Goal: Book appointment/travel/reservation

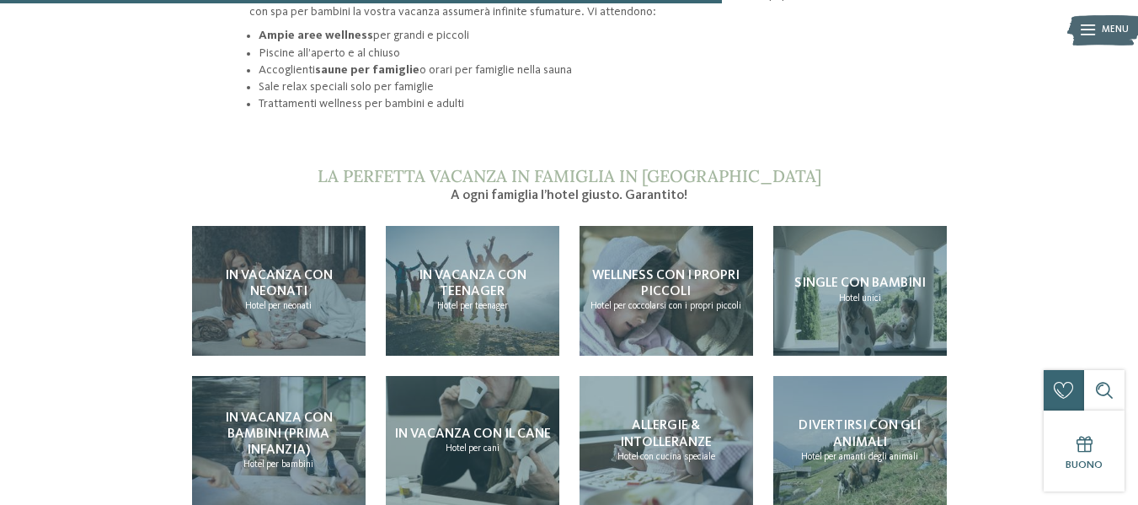
scroll to position [1336, 0]
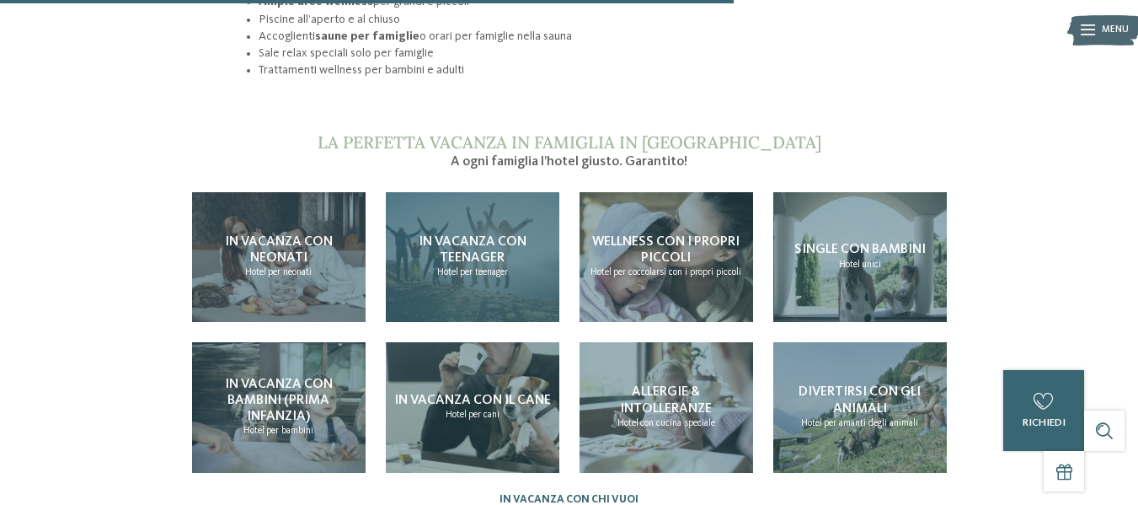
click at [508, 267] on span "per teenager" at bounding box center [484, 272] width 48 height 10
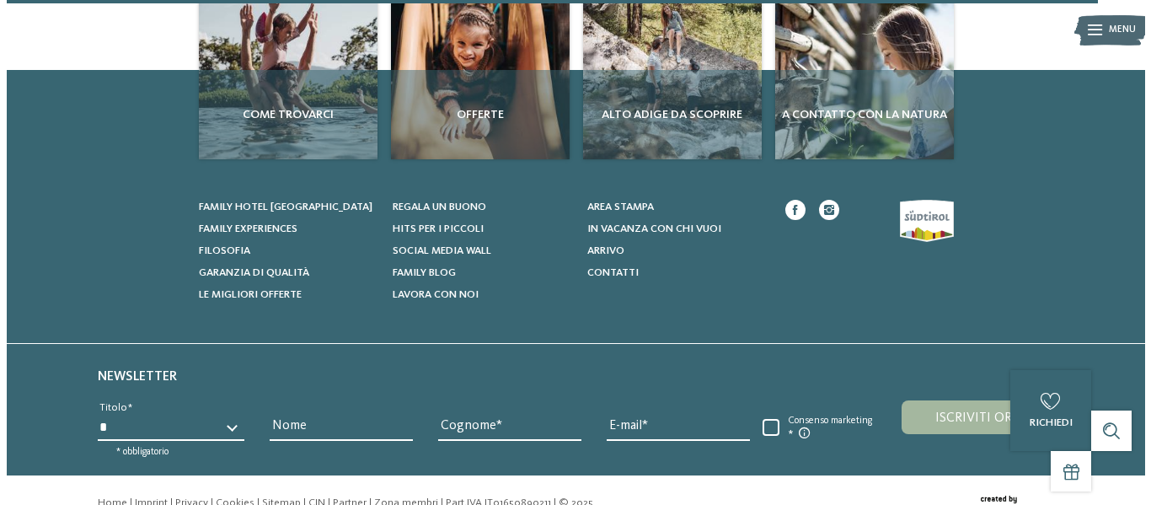
scroll to position [2272, 0]
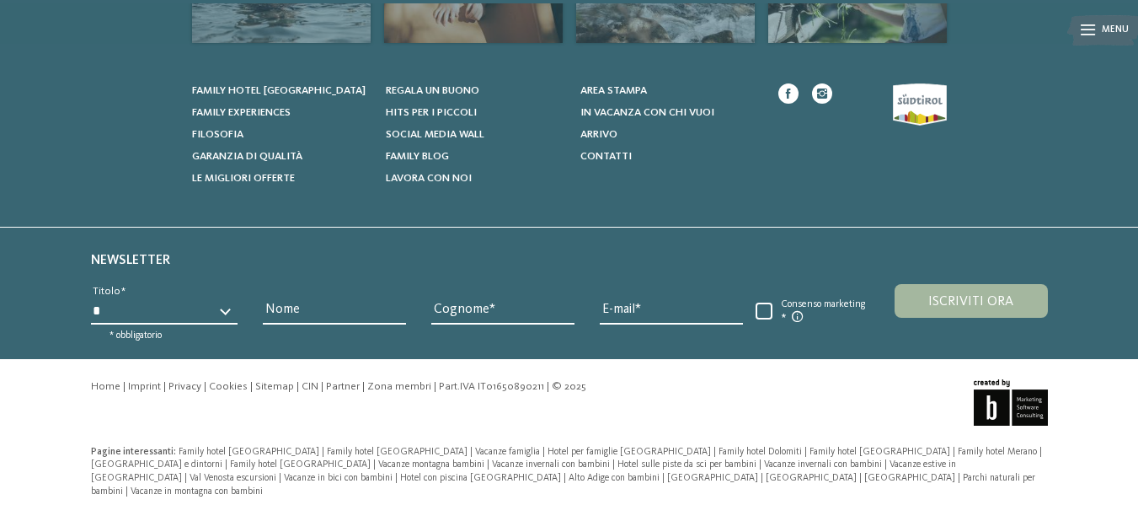
click at [1091, 35] on icon at bounding box center [1088, 30] width 14 height 11
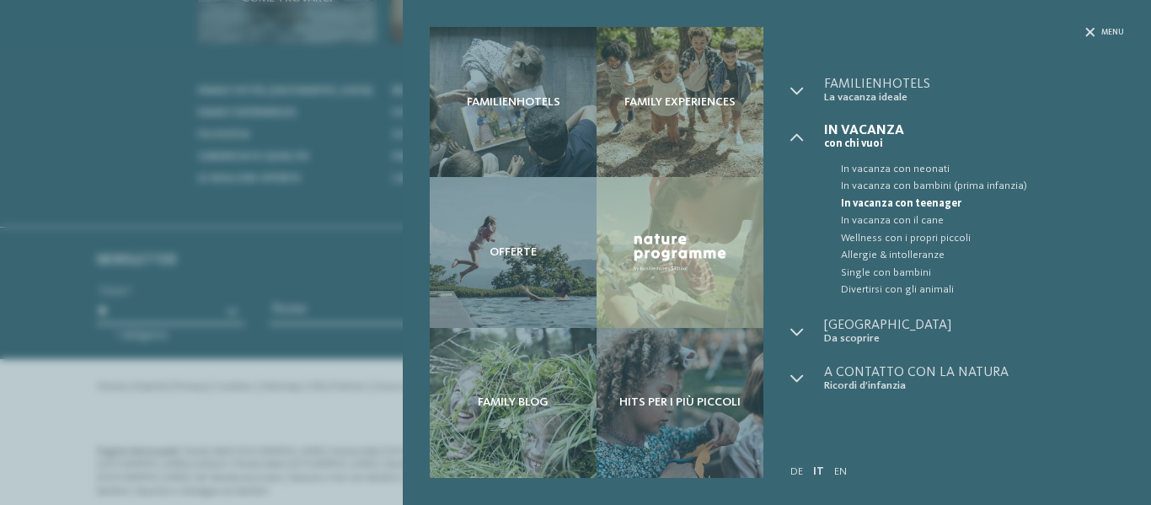
click at [886, 197] on span "In vacanza con teenager" at bounding box center [982, 203] width 283 height 17
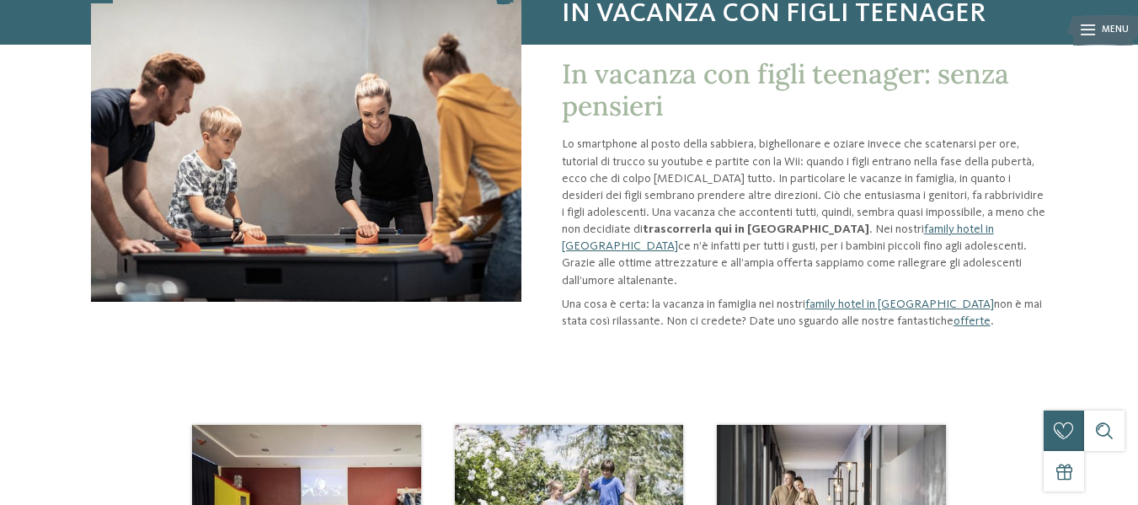
scroll to position [325, 0]
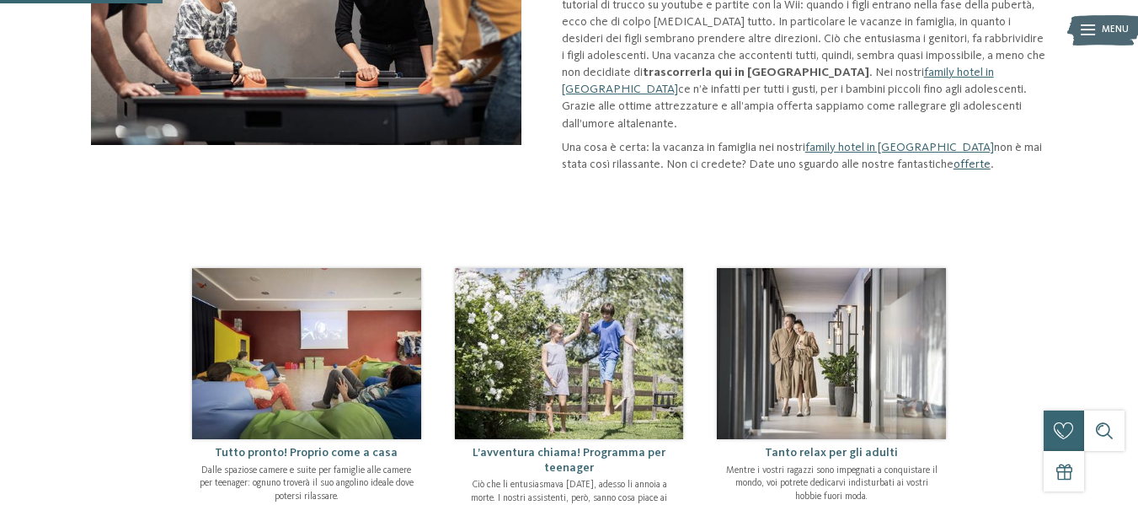
click at [967, 158] on link "offerte" at bounding box center [972, 164] width 37 height 12
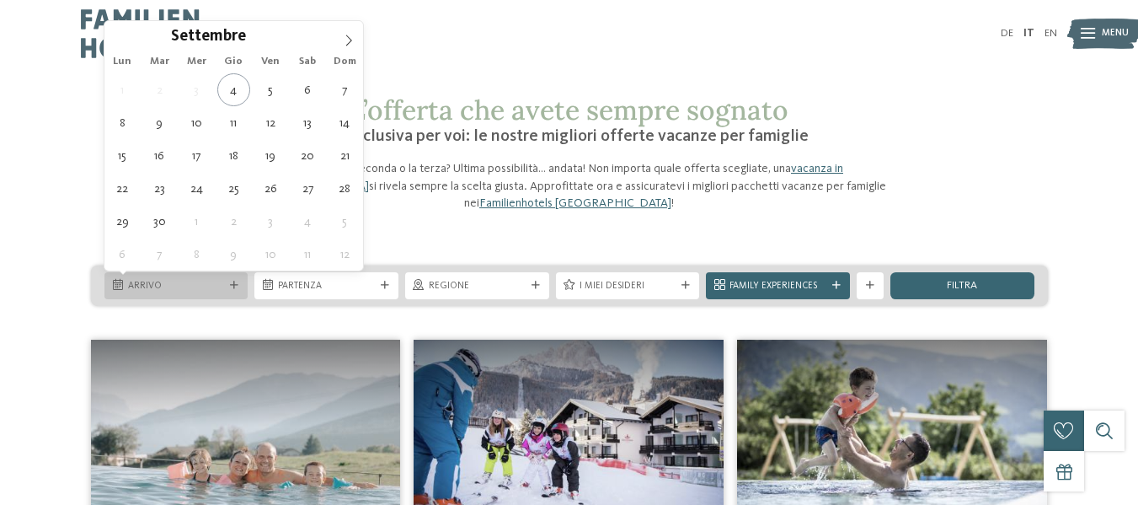
click at [130, 280] on span "Arrivo" at bounding box center [176, 286] width 97 height 13
type div "05.09.2025"
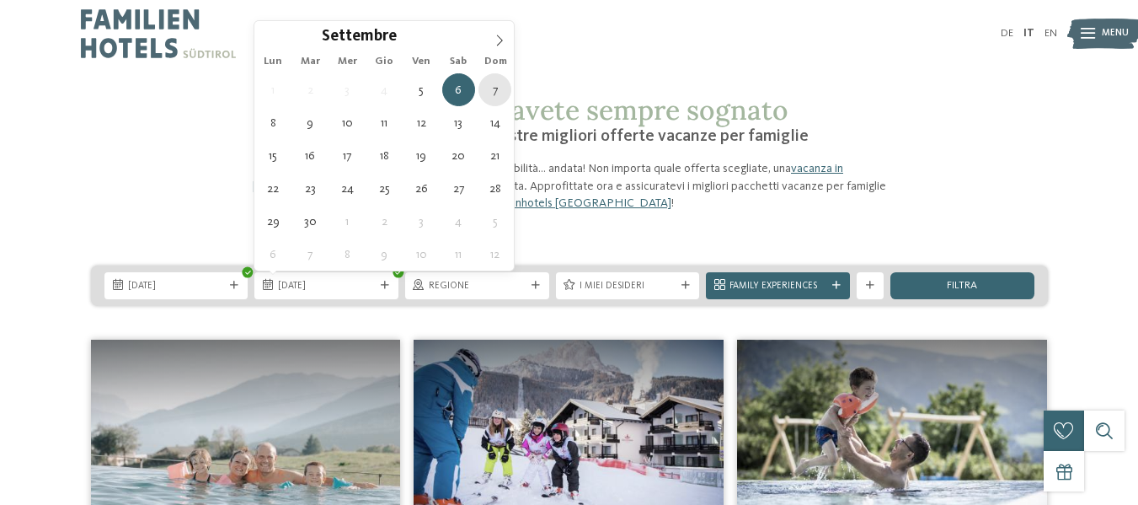
type div "07.09.2025"
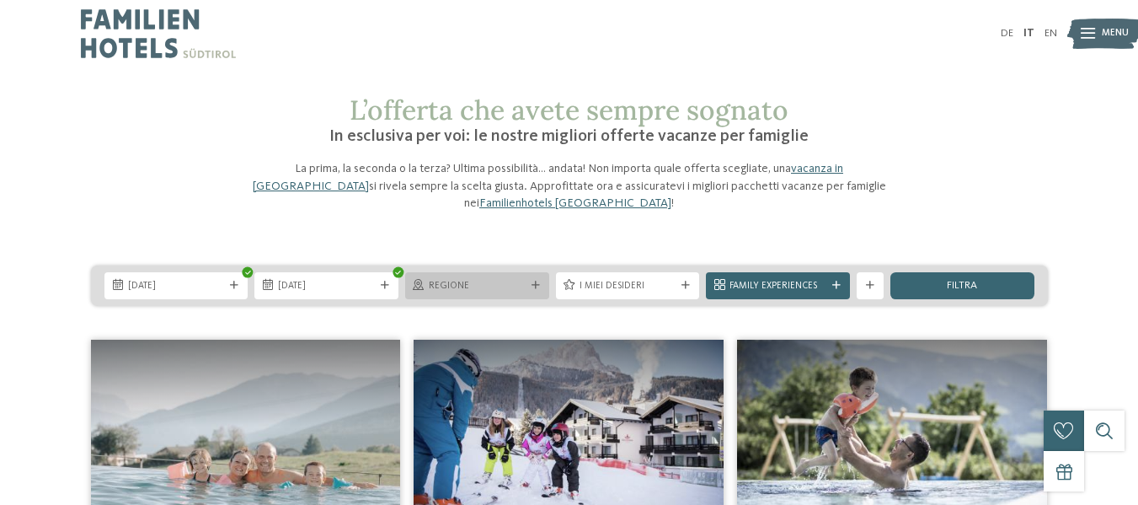
click at [473, 280] on span "Regione" at bounding box center [477, 286] width 97 height 13
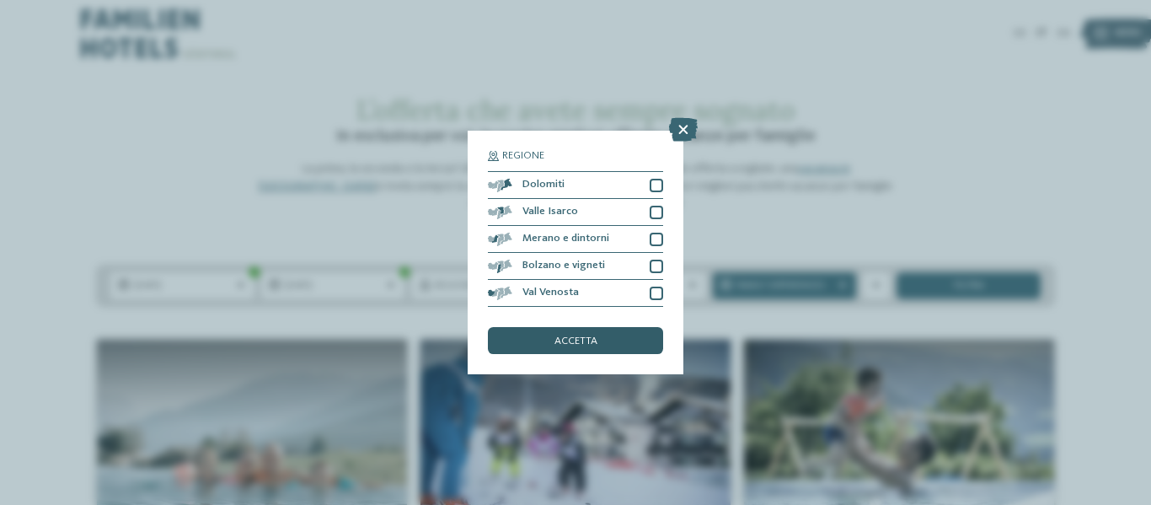
click at [602, 335] on div "accetta" at bounding box center [575, 340] width 175 height 27
click at [581, 306] on div "05.09.2025 07.09.2025 Regione" at bounding box center [575, 285] width 1119 height 40
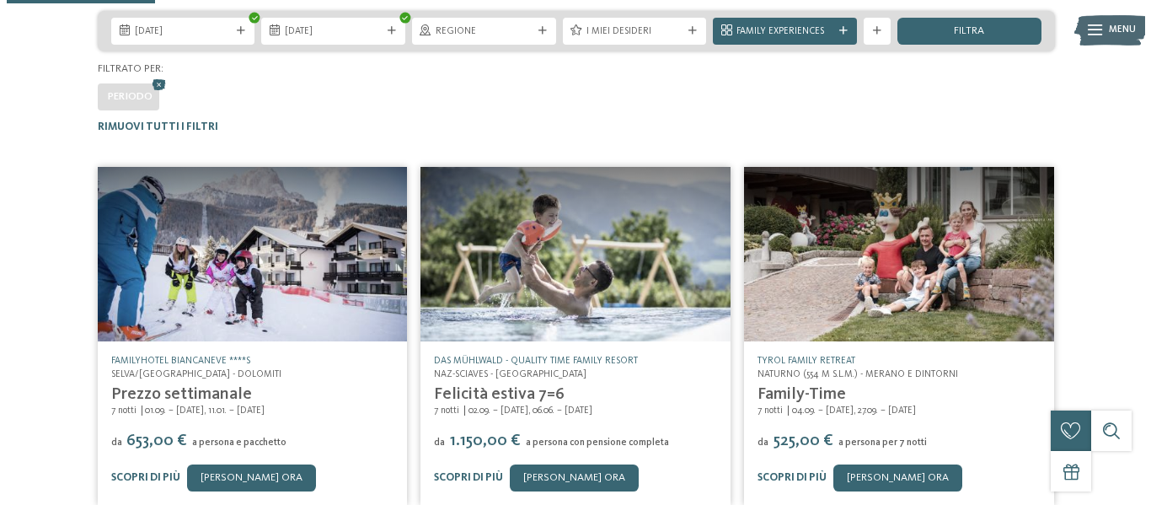
scroll to position [109, 0]
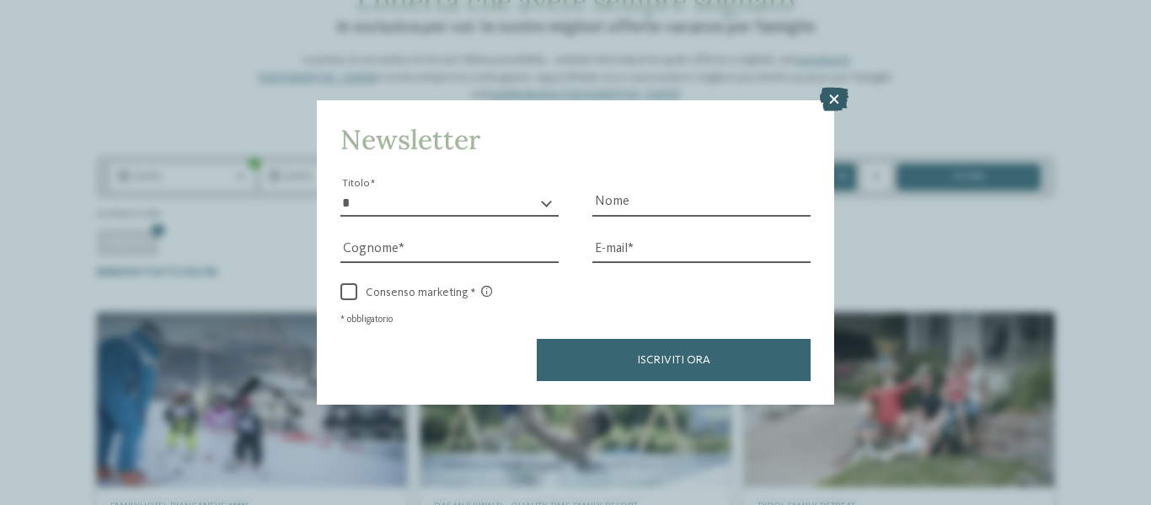
click at [837, 100] on icon at bounding box center [834, 100] width 29 height 24
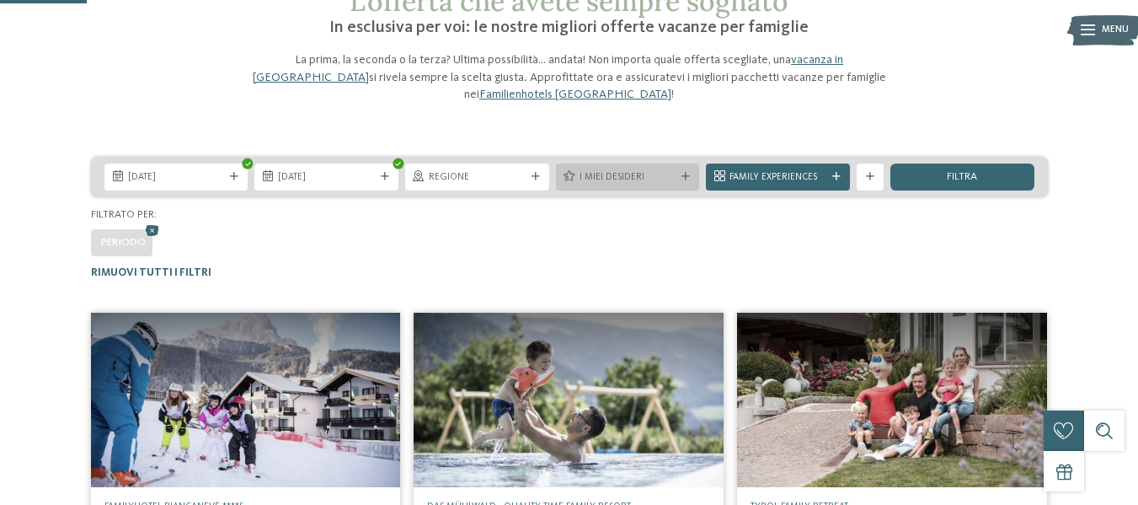
click at [690, 176] on div at bounding box center [685, 177] width 13 height 8
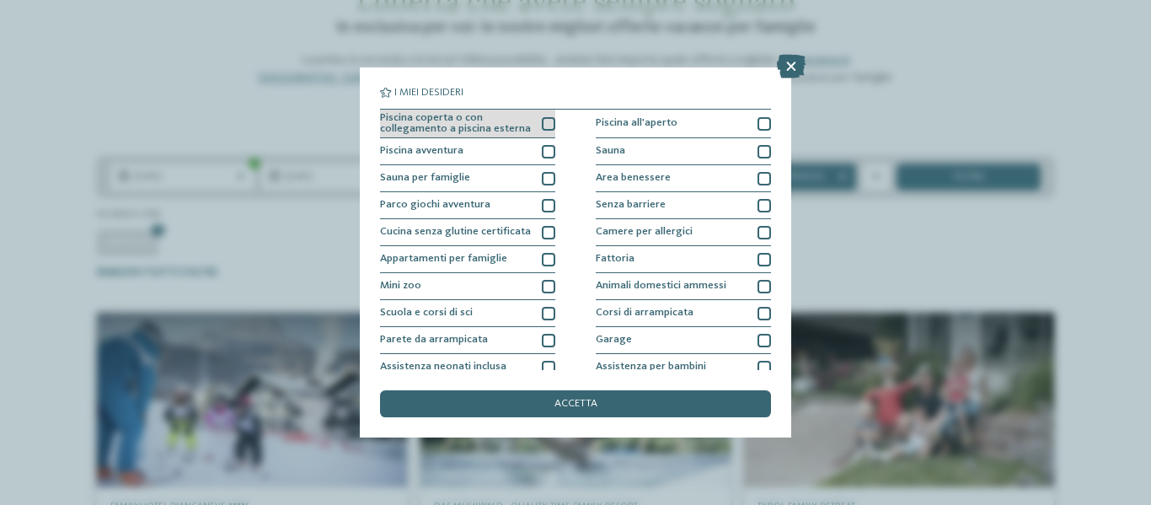
click at [544, 123] on div at bounding box center [548, 123] width 13 height 13
click at [545, 154] on div at bounding box center [548, 151] width 13 height 13
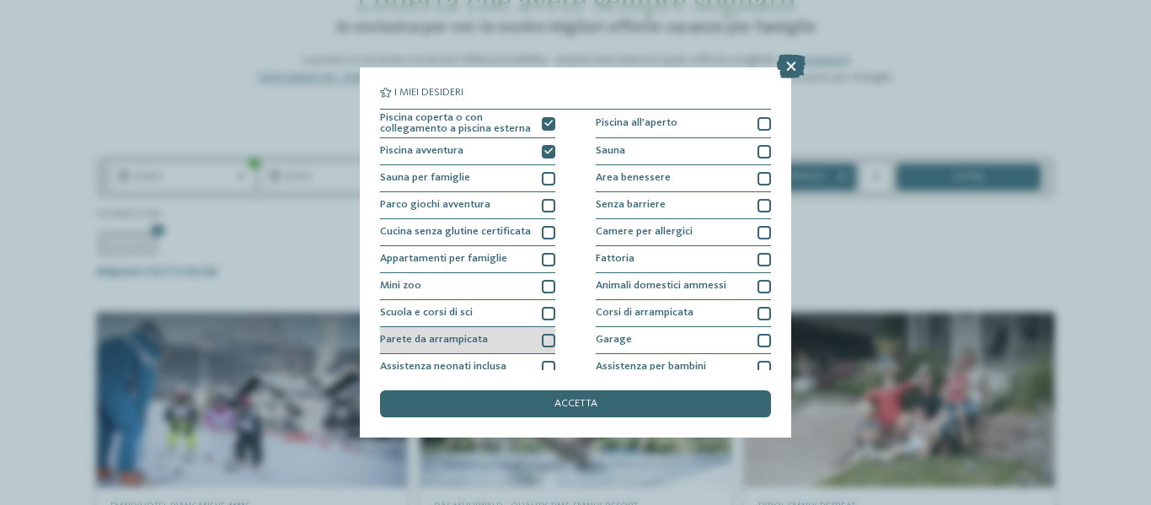
click at [543, 335] on div at bounding box center [548, 340] width 13 height 13
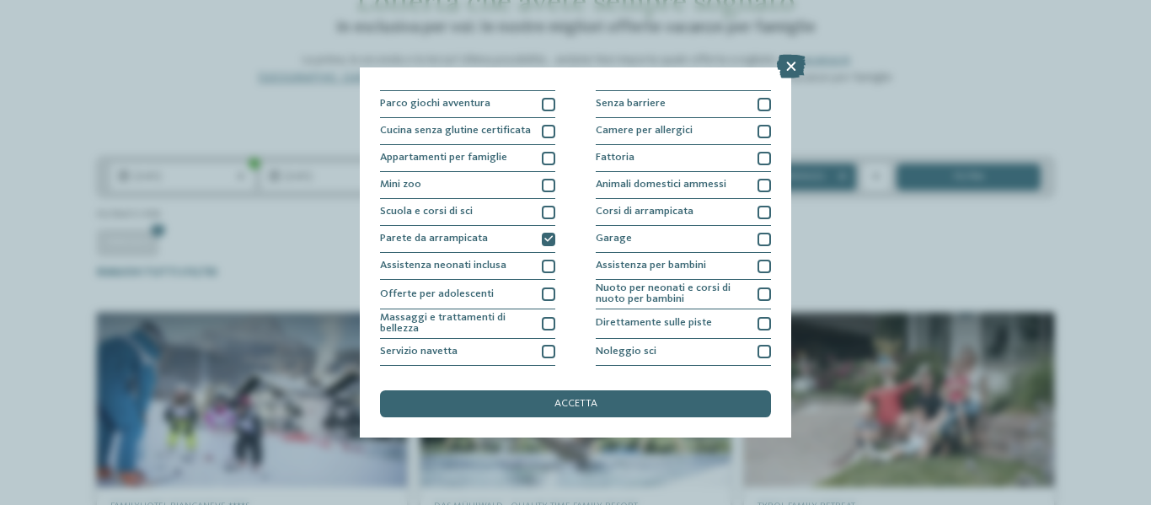
scroll to position [135, 0]
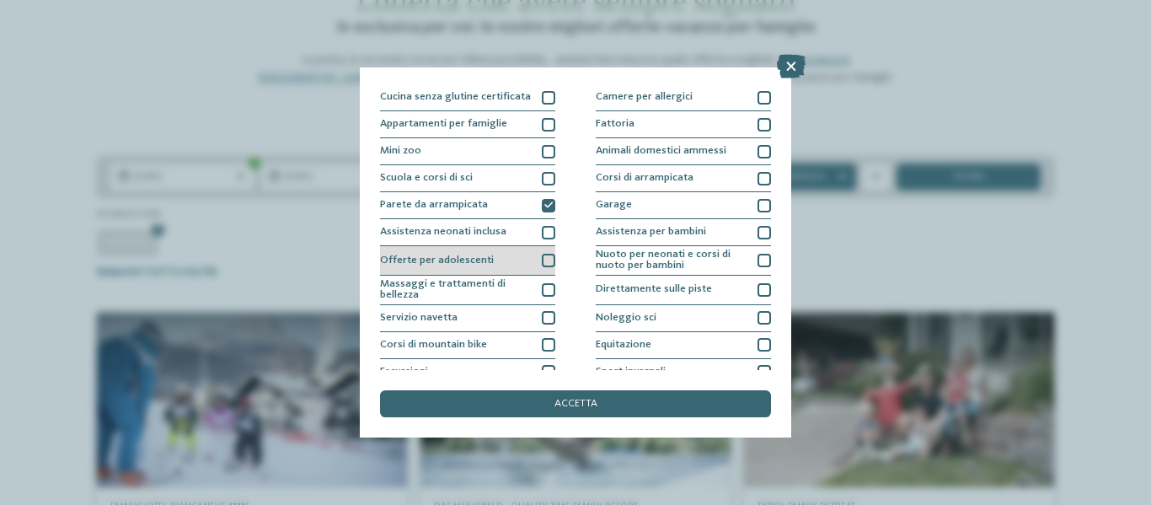
click at [542, 260] on div at bounding box center [548, 260] width 13 height 13
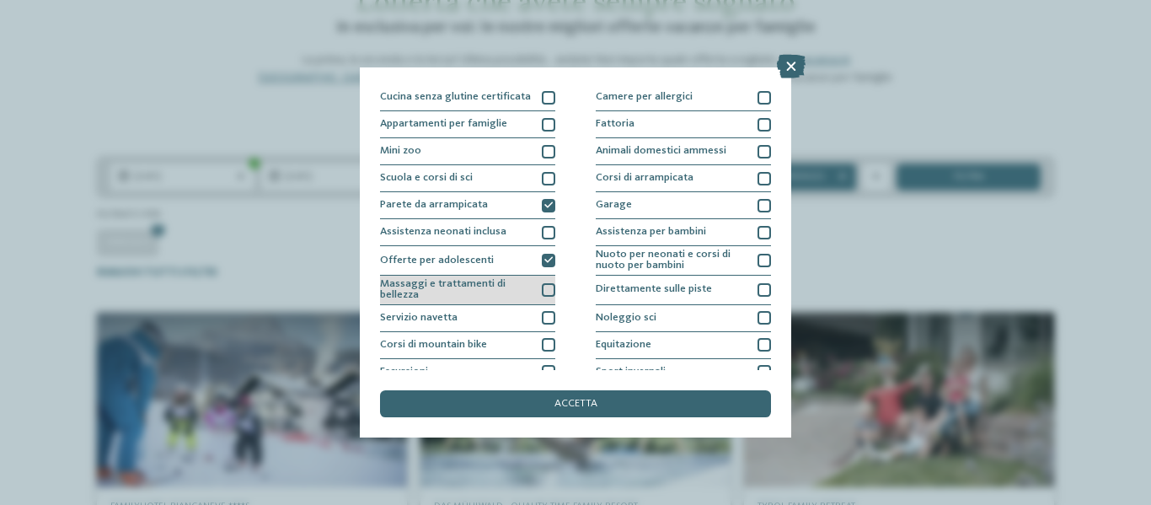
click at [543, 291] on div at bounding box center [548, 289] width 13 height 13
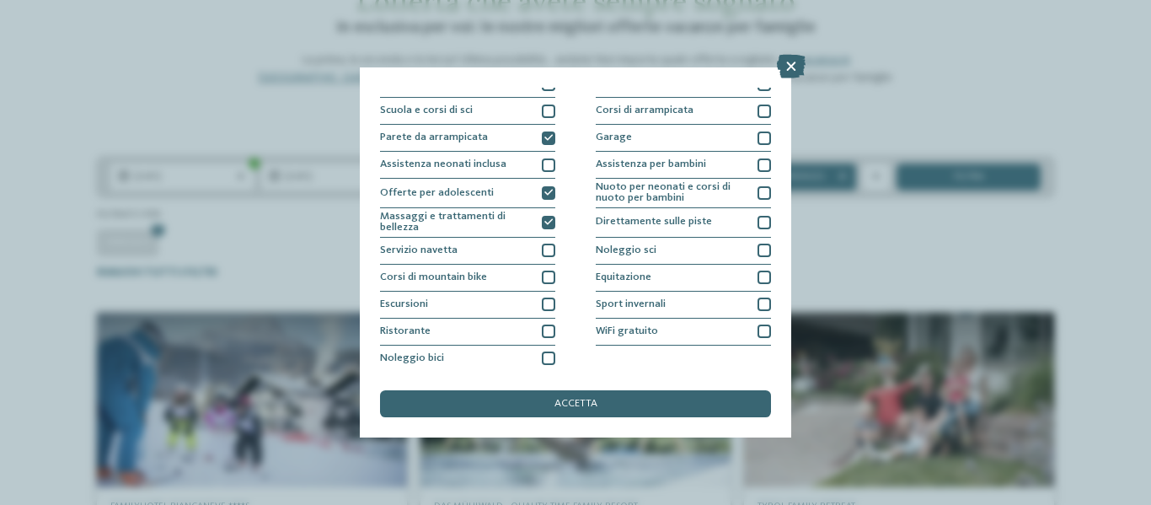
scroll to position [205, 0]
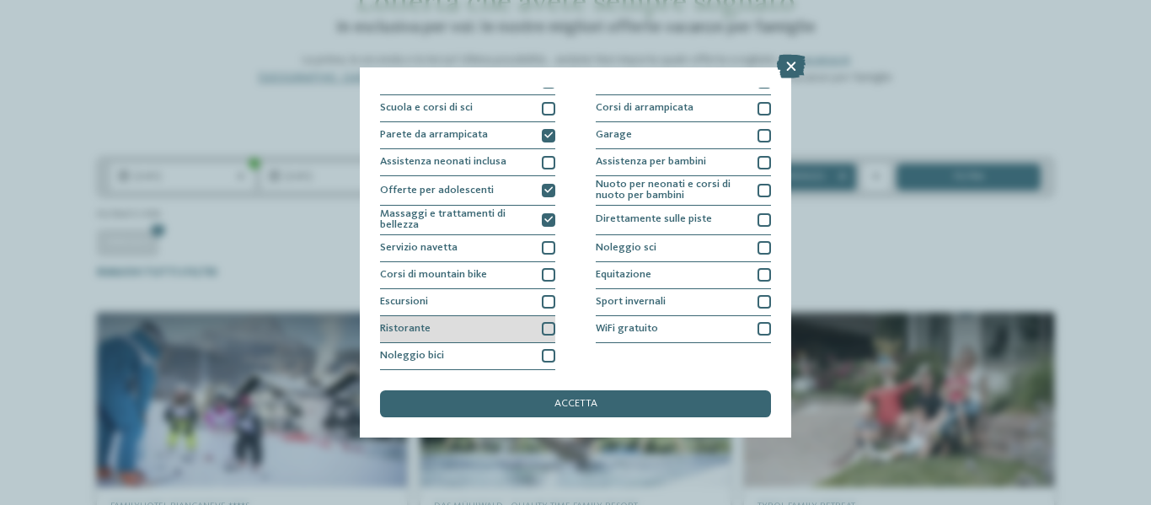
click at [546, 324] on div at bounding box center [548, 328] width 13 height 13
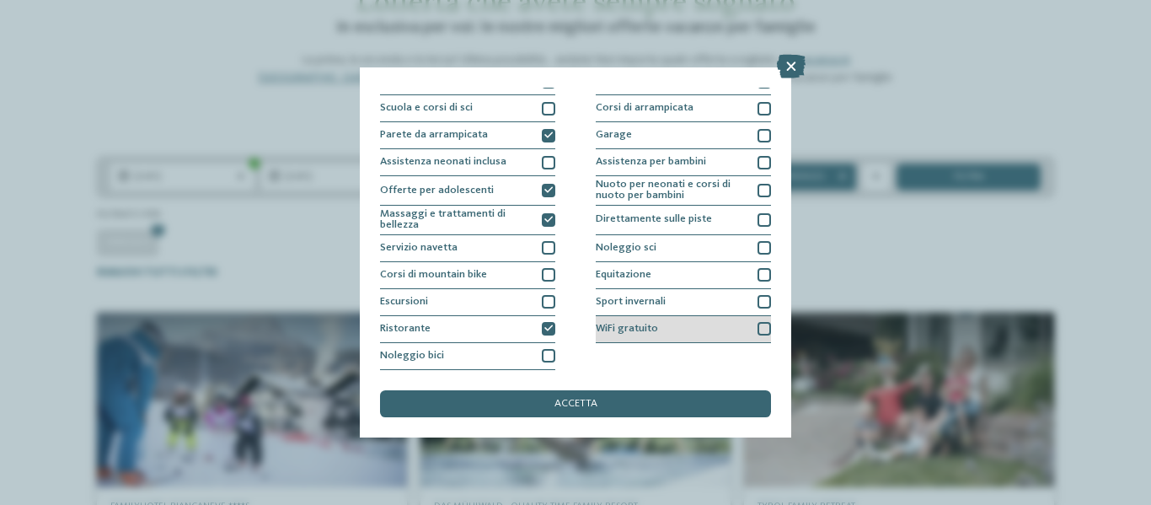
click at [759, 328] on div at bounding box center [764, 328] width 13 height 13
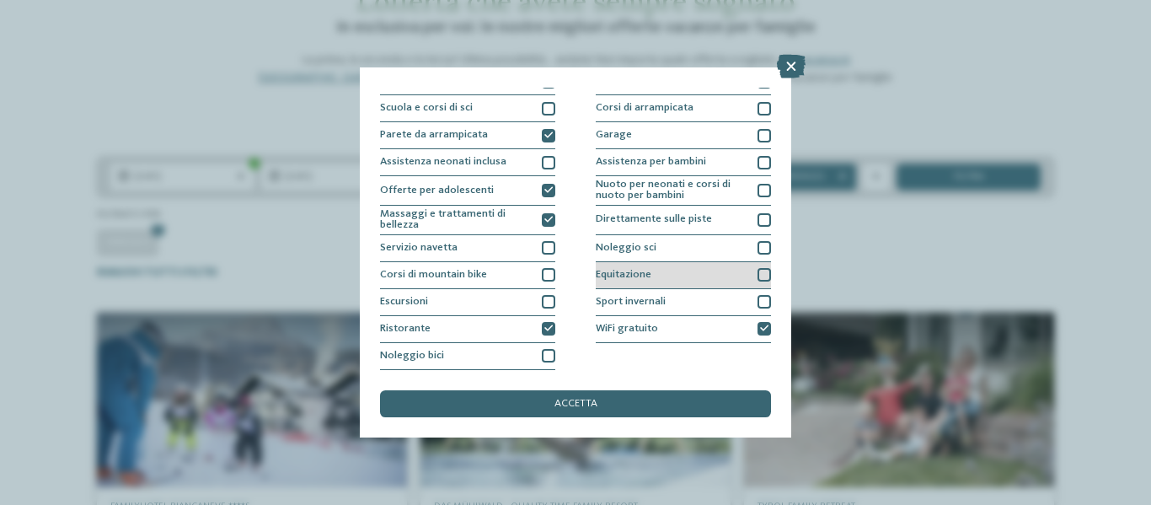
click at [758, 276] on div at bounding box center [764, 274] width 13 height 13
click at [760, 276] on icon at bounding box center [764, 274] width 8 height 8
click at [758, 276] on div at bounding box center [764, 274] width 13 height 13
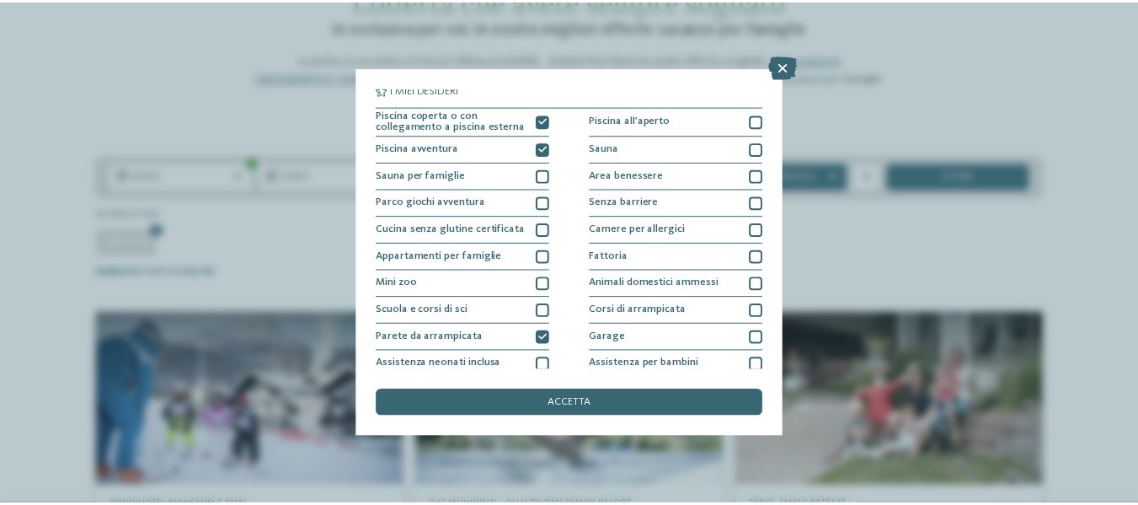
scroll to position [0, 0]
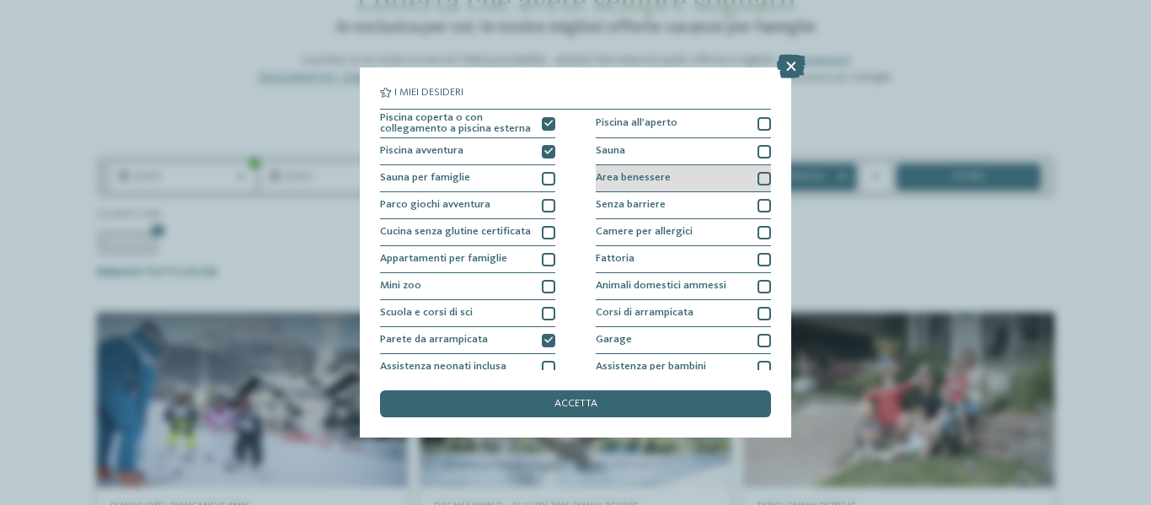
click at [758, 177] on div at bounding box center [764, 178] width 13 height 13
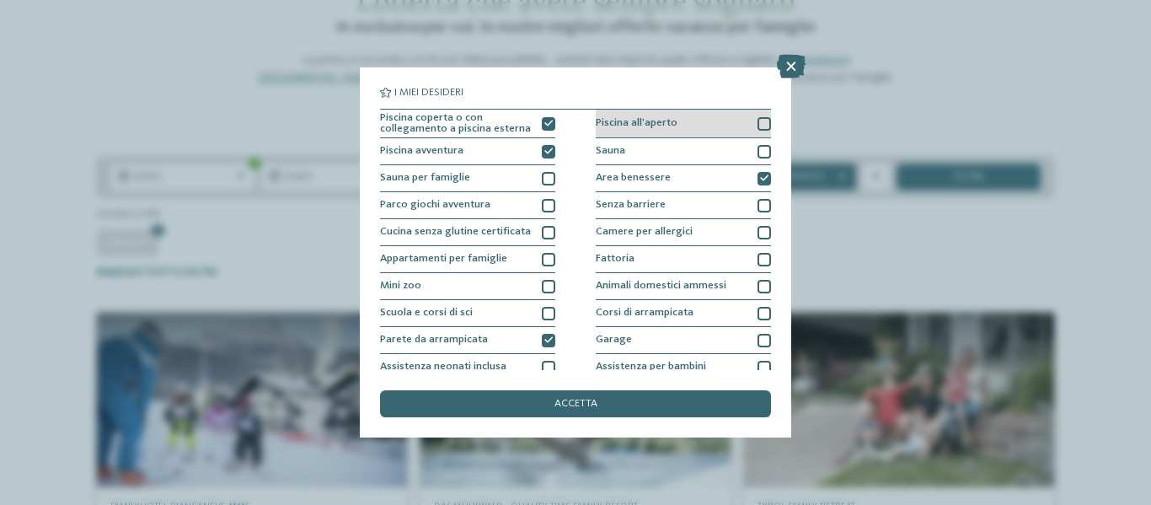
click at [758, 120] on div at bounding box center [764, 123] width 13 height 13
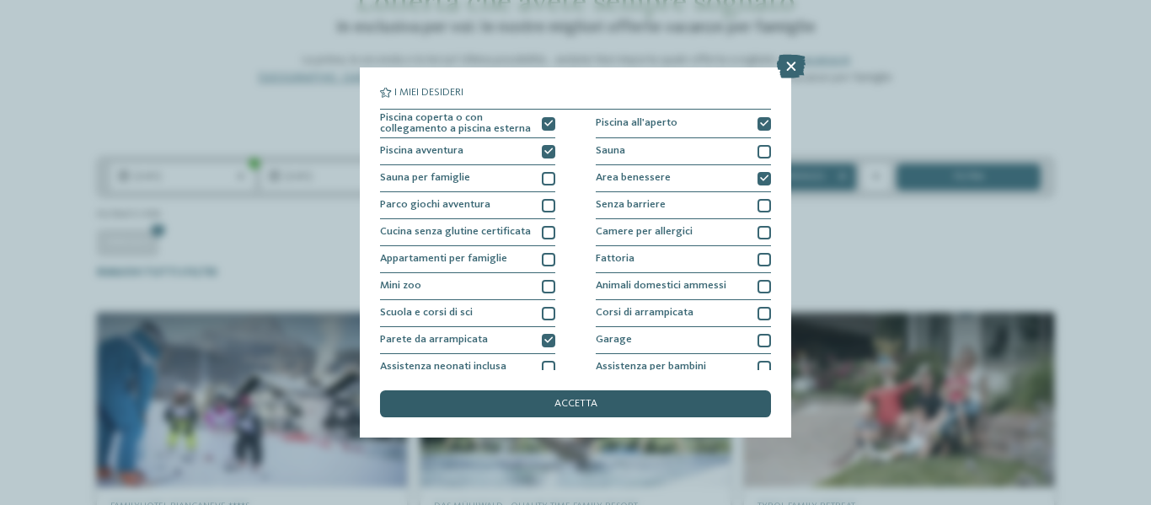
click at [622, 399] on div "accetta" at bounding box center [575, 403] width 391 height 27
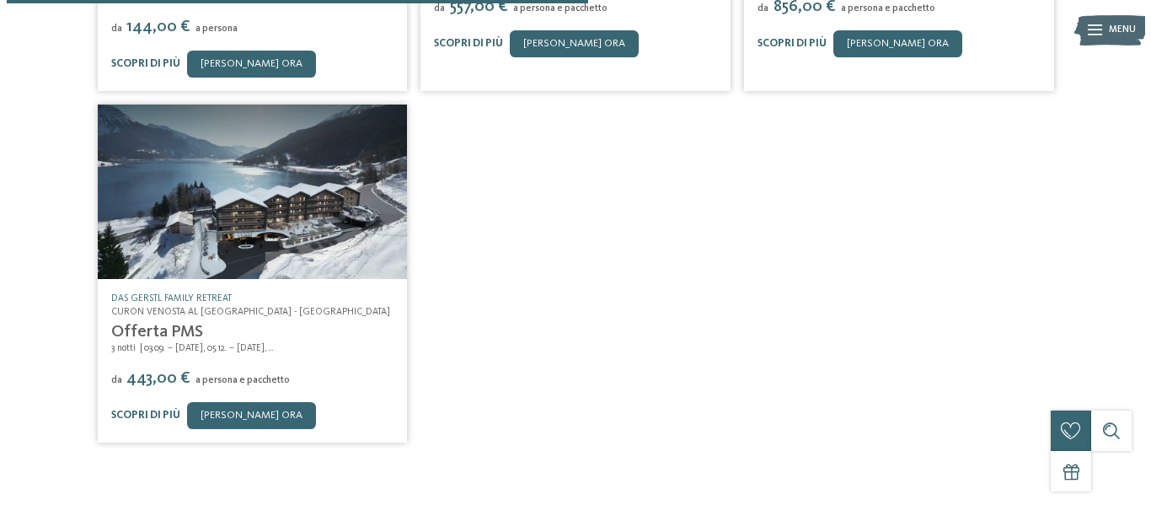
scroll to position [281, 0]
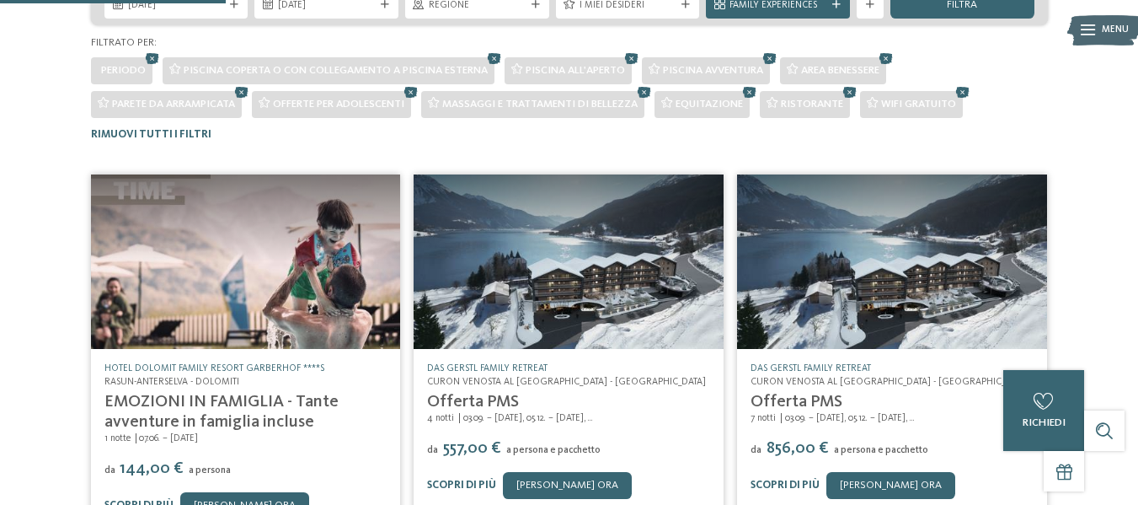
click at [214, 316] on img at bounding box center [246, 261] width 310 height 174
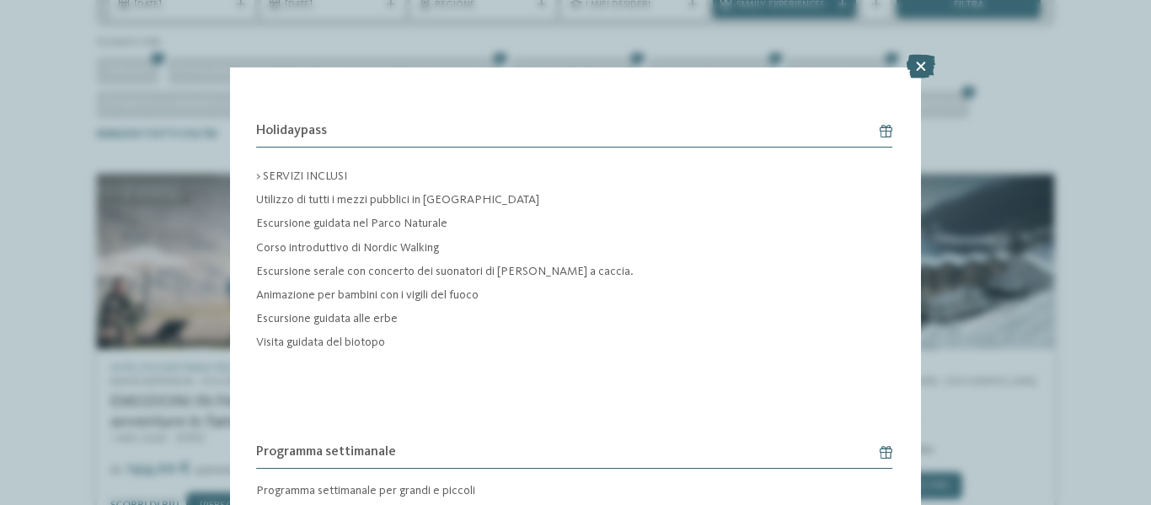
scroll to position [1647, 0]
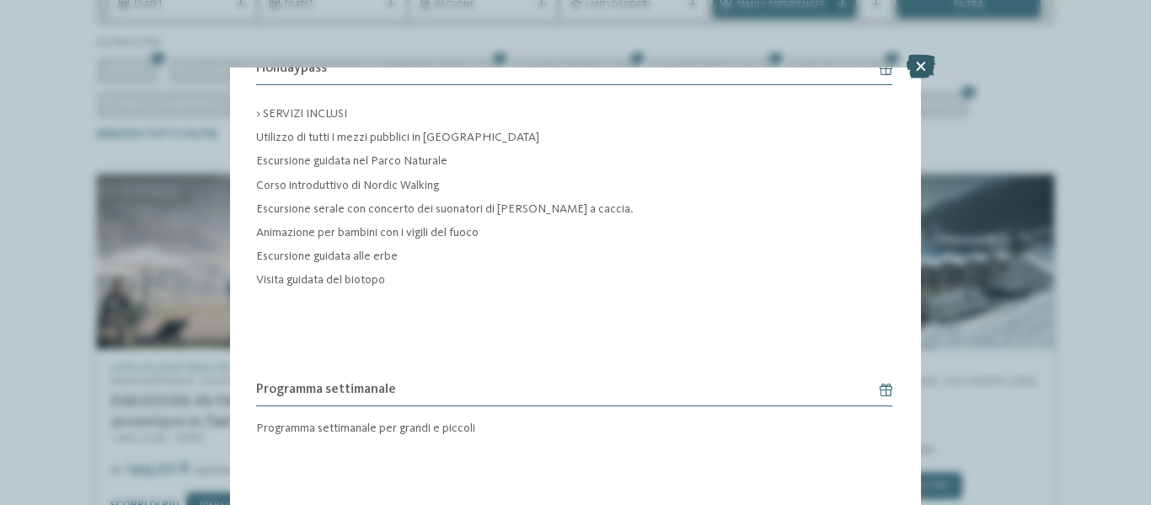
click at [923, 72] on icon at bounding box center [921, 67] width 29 height 24
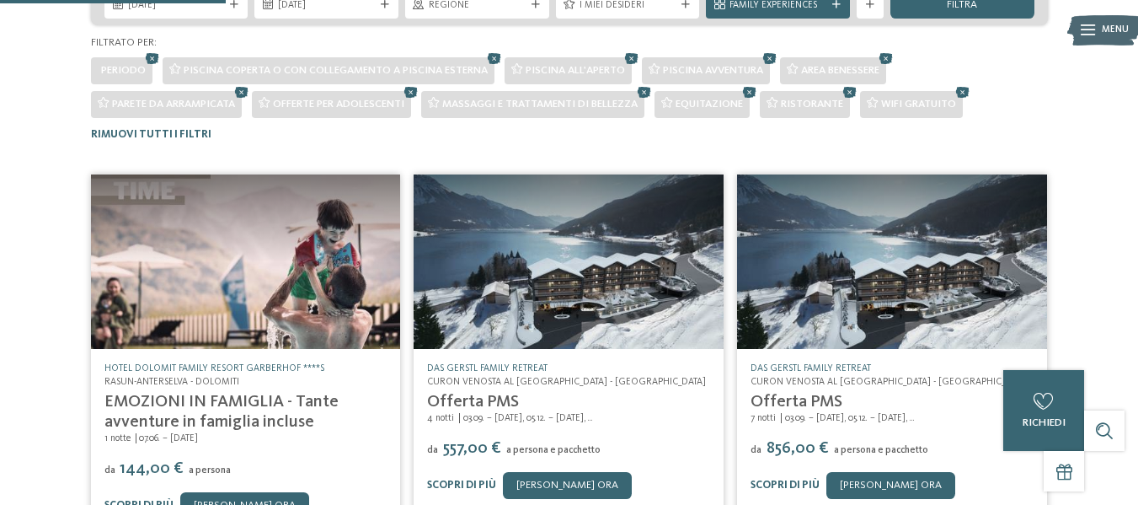
click at [295, 305] on img at bounding box center [246, 261] width 310 height 174
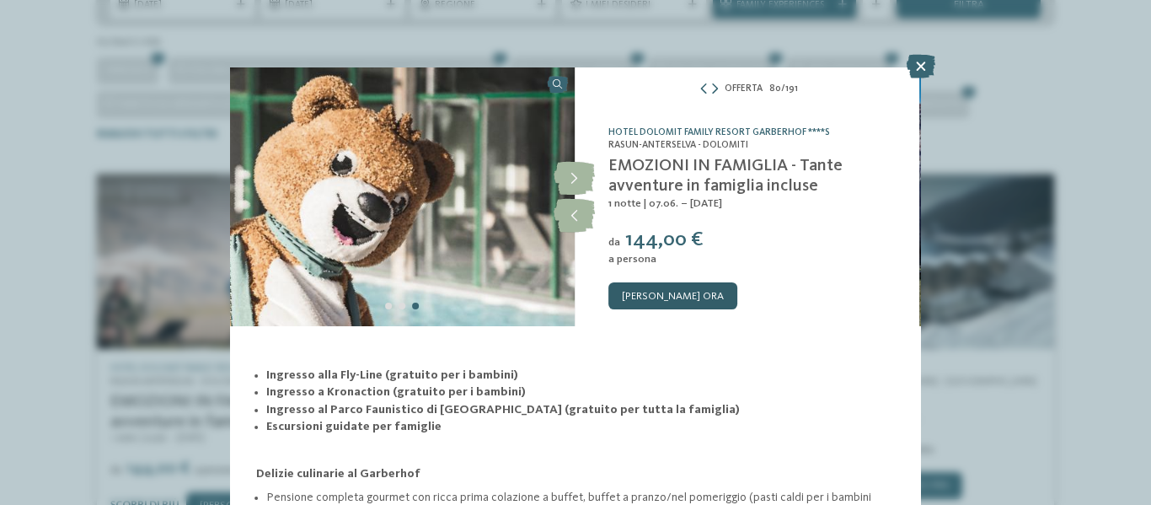
click at [672, 293] on link "[PERSON_NAME] ora" at bounding box center [672, 295] width 129 height 27
click at [608, 129] on link "Hotel Dolomit Family Resort Garberhof ****S" at bounding box center [719, 132] width 222 height 10
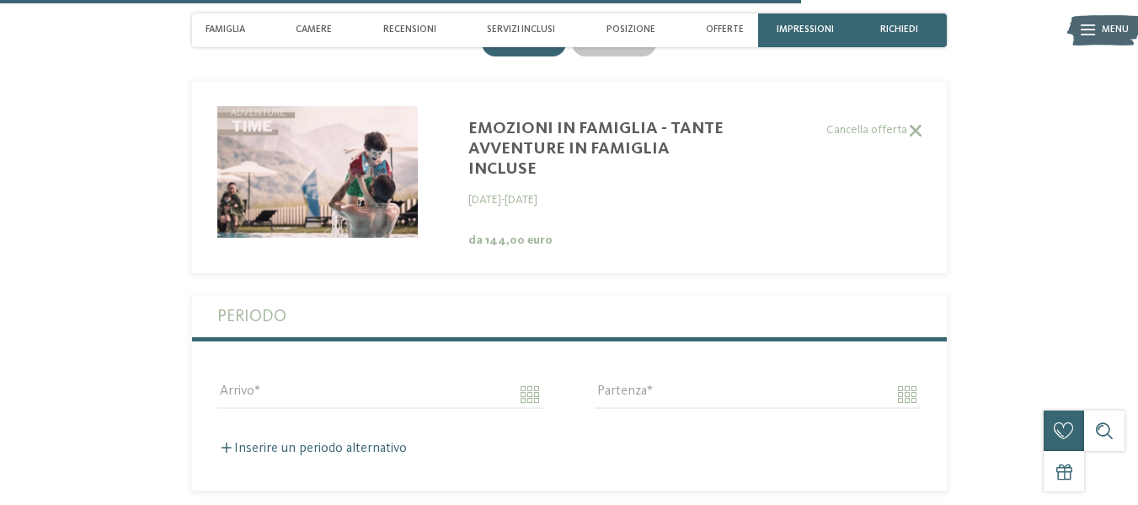
scroll to position [3886, 0]
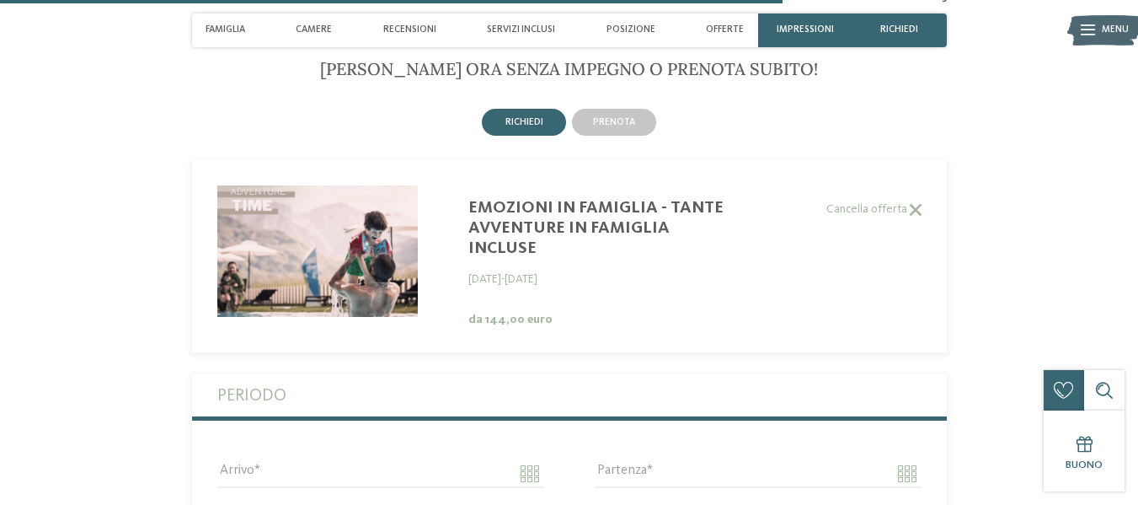
click at [331, 256] on img at bounding box center [317, 250] width 201 height 131
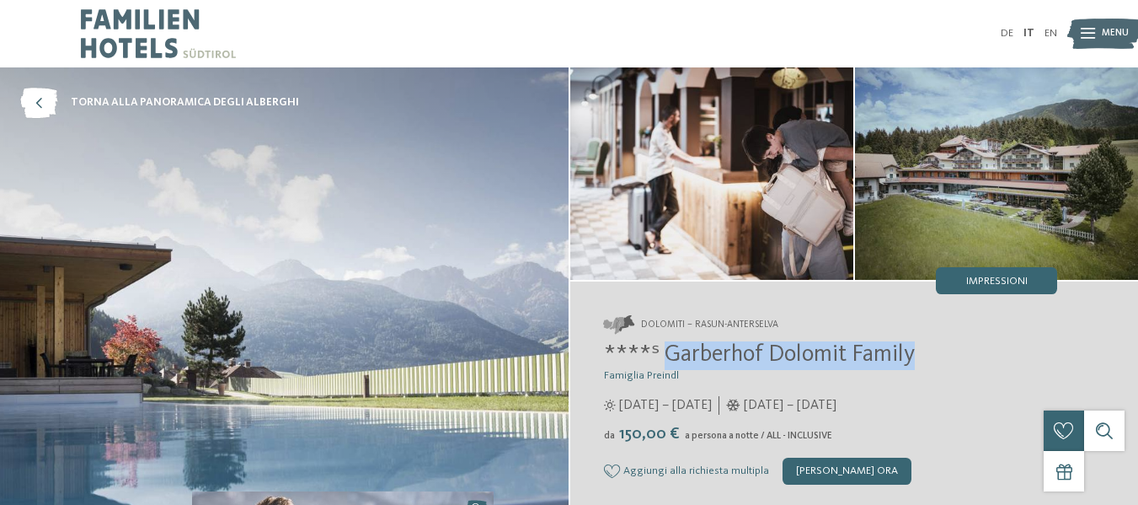
drag, startPoint x: 665, startPoint y: 356, endPoint x: 956, endPoint y: 351, distance: 290.8
click at [956, 351] on h2 "****ˢ Garberhof Dolomit Family" at bounding box center [831, 355] width 454 height 29
copy span "Garberhof Dolomit Family"
